Goal: Task Accomplishment & Management: Manage account settings

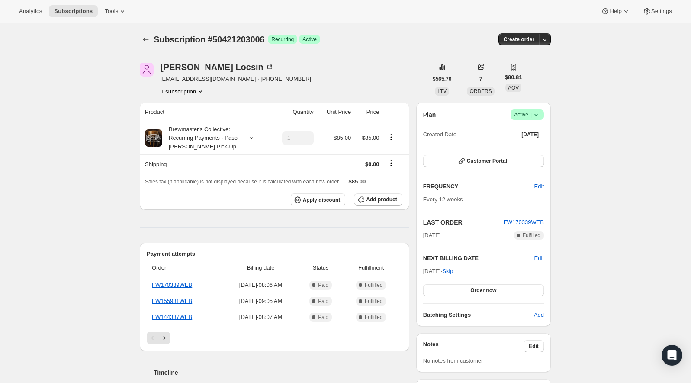
scroll to position [9, 0]
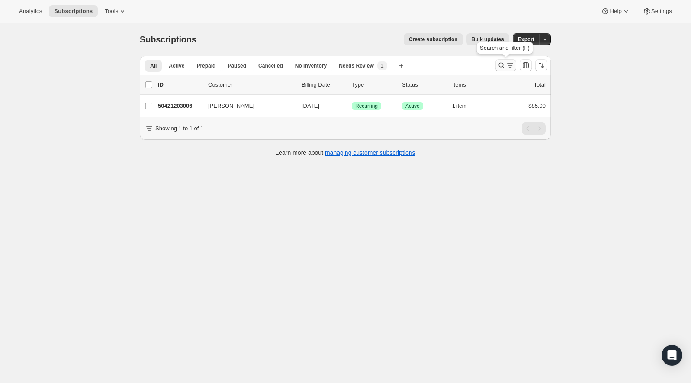
click at [498, 68] on icon "Search and filter results" at bounding box center [501, 65] width 9 height 9
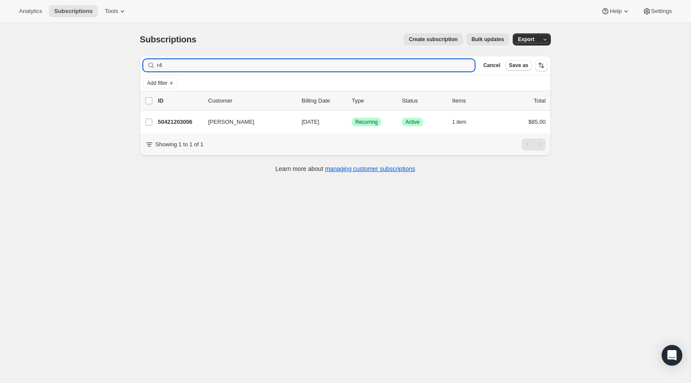
type input "r"
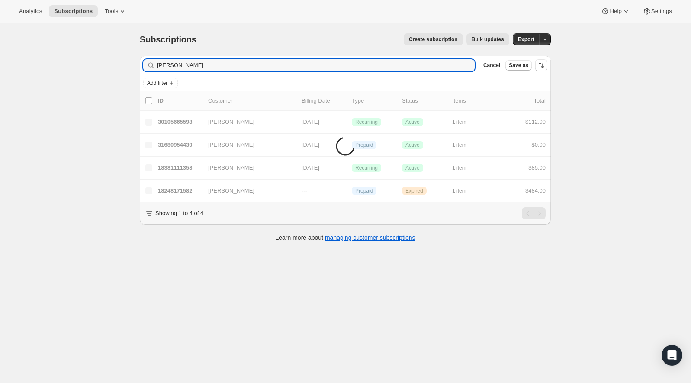
type input "[PERSON_NAME]"
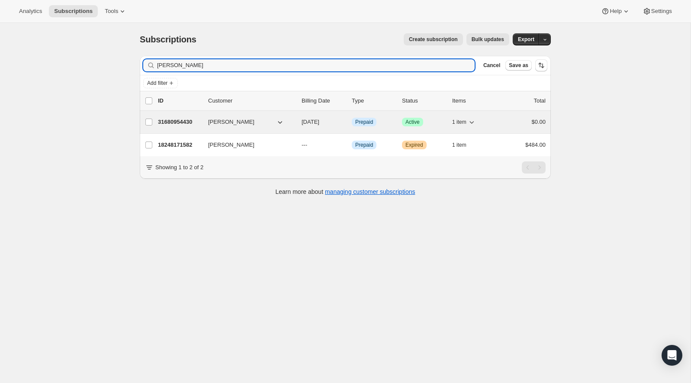
click at [176, 123] on p "31680954430" at bounding box center [179, 122] width 43 height 9
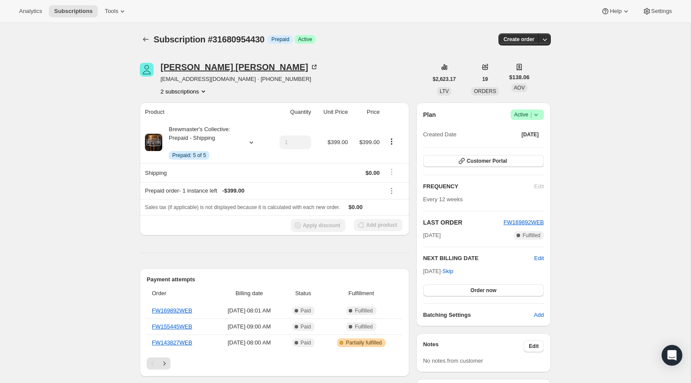
click at [196, 65] on div "[PERSON_NAME]" at bounding box center [239, 67] width 158 height 9
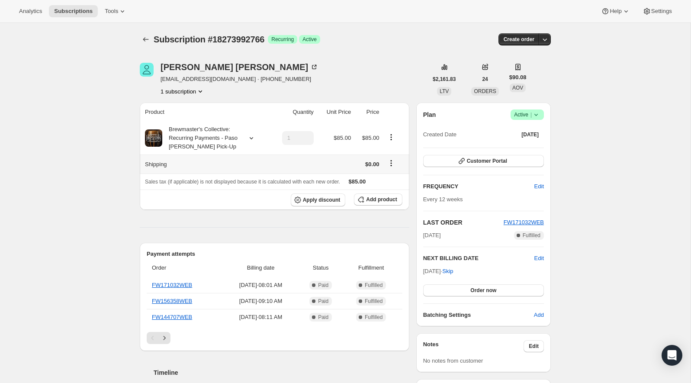
click at [391, 157] on td at bounding box center [394, 163] width 27 height 19
click at [395, 162] on icon "Shipping actions" at bounding box center [391, 163] width 9 height 9
click at [382, 177] on span "Edit shipping rate" at bounding box center [389, 179] width 43 height 6
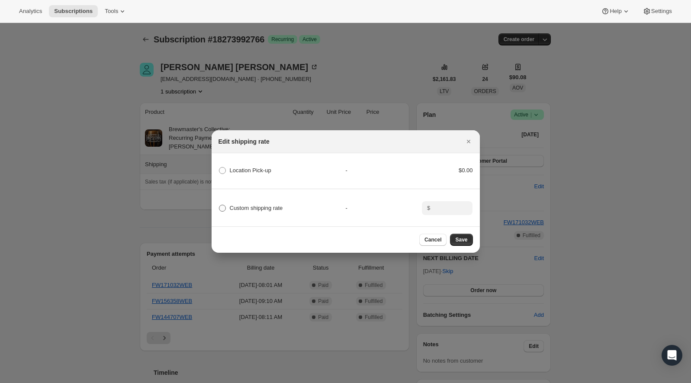
click at [279, 213] on label "Custom shipping rate" at bounding box center [250, 208] width 64 height 12
click at [219, 205] on input "Custom shipping rate" at bounding box center [219, 205] width 0 height 0
radio input "true"
click at [450, 204] on input ":rb5:" at bounding box center [445, 208] width 27 height 14
type input "25"
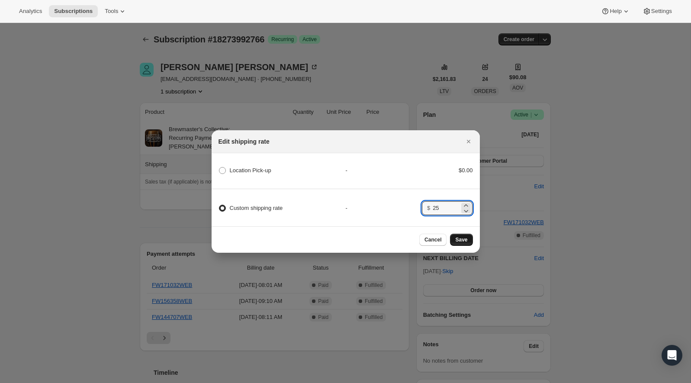
click at [463, 237] on span "Save" at bounding box center [461, 239] width 12 height 7
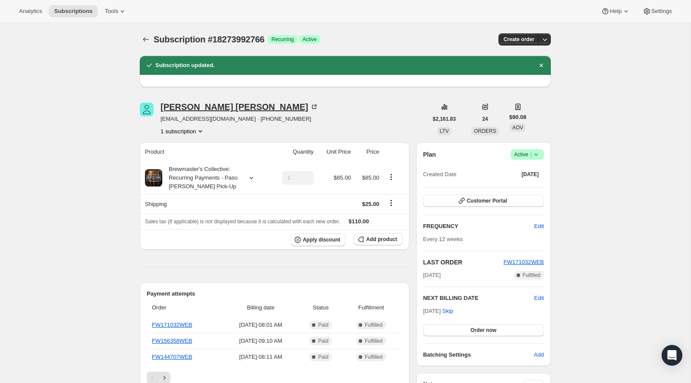
click at [198, 105] on div "Matthew Williamson" at bounding box center [239, 106] width 158 height 9
